Goal: Task Accomplishment & Management: Use online tool/utility

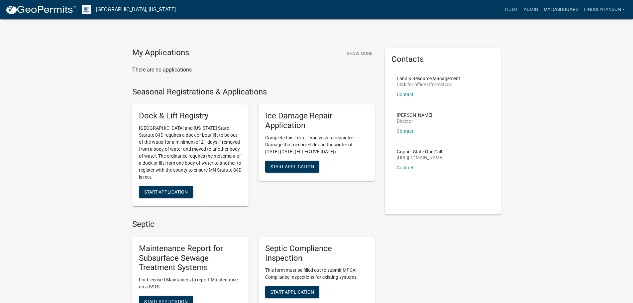
click at [563, 11] on link "My Dashboard" at bounding box center [561, 9] width 40 height 13
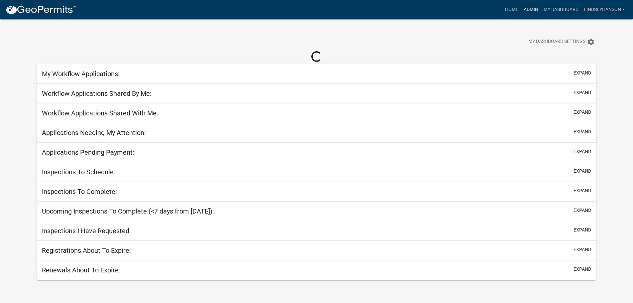
click at [536, 5] on link "Admin" at bounding box center [531, 9] width 20 height 13
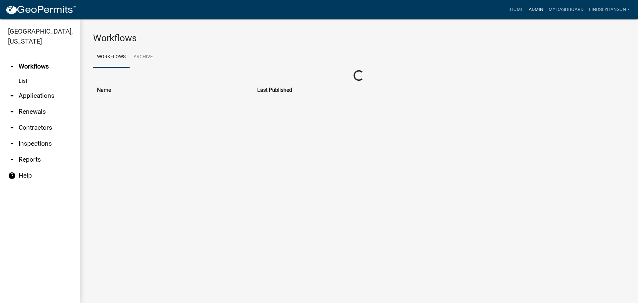
click at [530, 9] on link "Admin" at bounding box center [536, 9] width 20 height 13
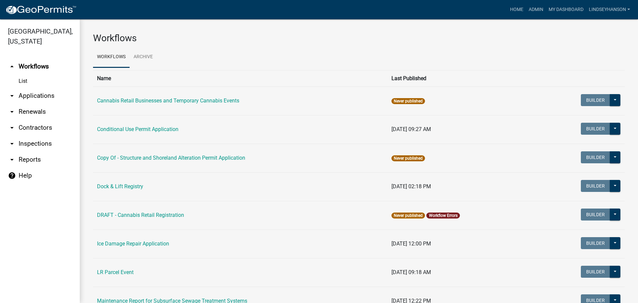
click at [48, 87] on link "List" at bounding box center [40, 80] width 80 height 13
click at [38, 97] on link "arrow_drop_down Applications" at bounding box center [40, 96] width 80 height 16
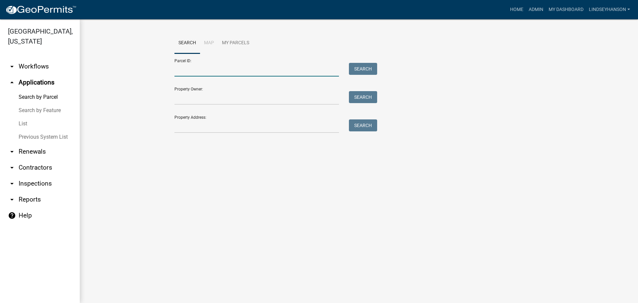
click at [209, 69] on input "Parcel ID:" at bounding box center [256, 70] width 164 height 14
paste input "60000160141001"
type input "60000160141001"
click at [368, 66] on button "Search" at bounding box center [363, 69] width 28 height 12
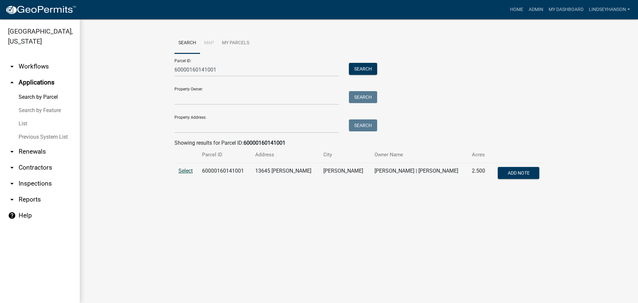
click at [190, 171] on span "Select" at bounding box center [185, 170] width 14 height 6
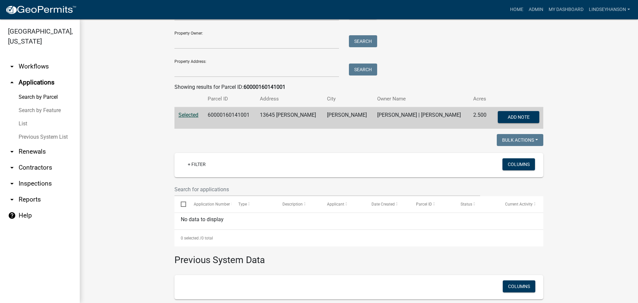
scroll to position [1, 0]
